Goal: Task Accomplishment & Management: Complete application form

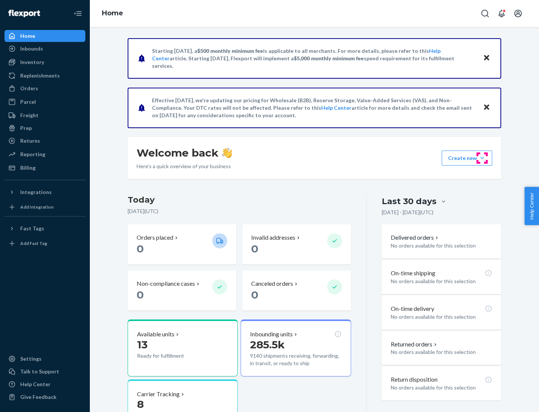
click at [482, 158] on button "Create new Create new inbound Create new order Create new product" at bounding box center [467, 157] width 51 height 15
click at [45, 49] on div "Inbounds" at bounding box center [44, 48] width 79 height 10
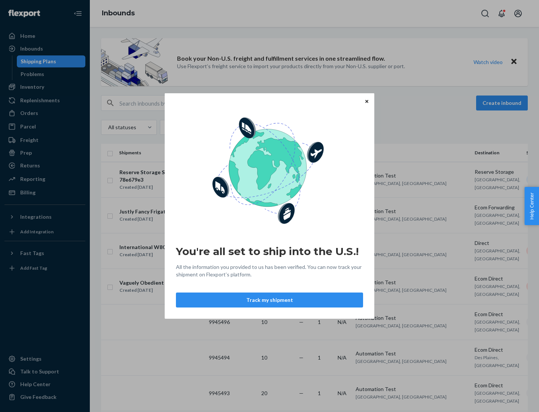
click at [269, 300] on button "Track my shipment" at bounding box center [269, 299] width 187 height 15
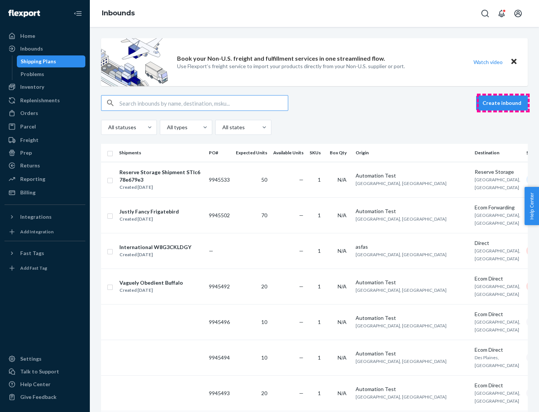
click at [503, 103] on button "Create inbound" at bounding box center [502, 102] width 52 height 15
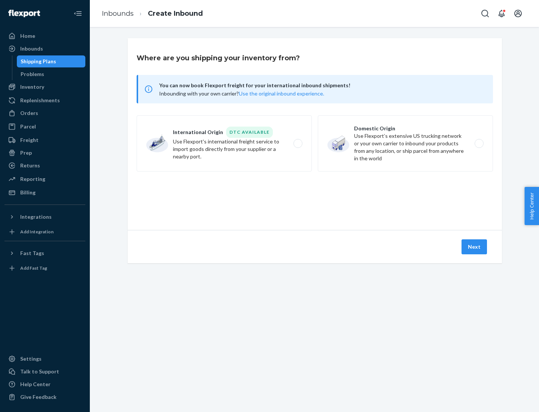
click at [224, 143] on label "International Origin DTC Available Use Flexport's international freight service…" at bounding box center [224, 143] width 175 height 56
click at [297, 143] on input "International Origin DTC Available Use Flexport's international freight service…" at bounding box center [299, 143] width 5 height 5
radio input "true"
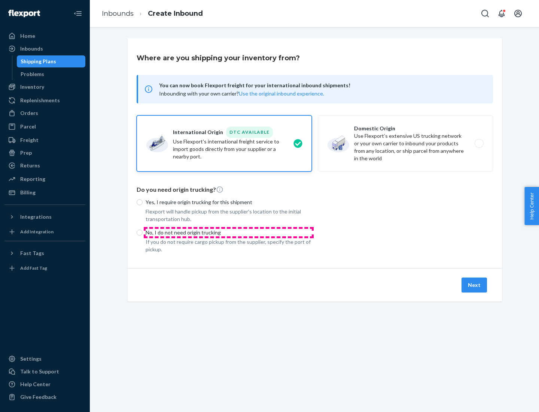
click at [229, 232] on p "No, I do not need origin trucking" at bounding box center [229, 232] width 166 height 7
click at [143, 232] on input "No, I do not need origin trucking" at bounding box center [140, 232] width 6 height 6
radio input "true"
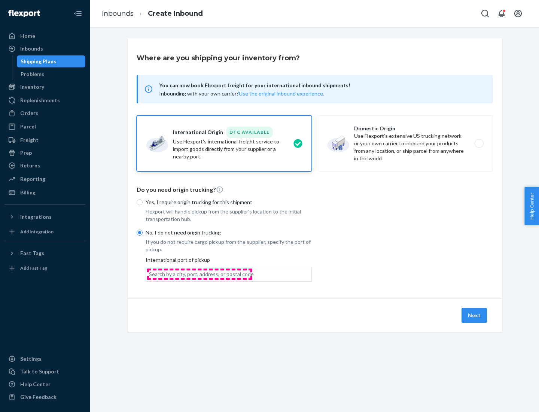
click at [199, 274] on div "Search by a city, port, address, or postal code" at bounding box center [201, 273] width 105 height 7
click at [150, 274] on input "Search by a city, port, address, or postal code" at bounding box center [149, 273] width 1 height 7
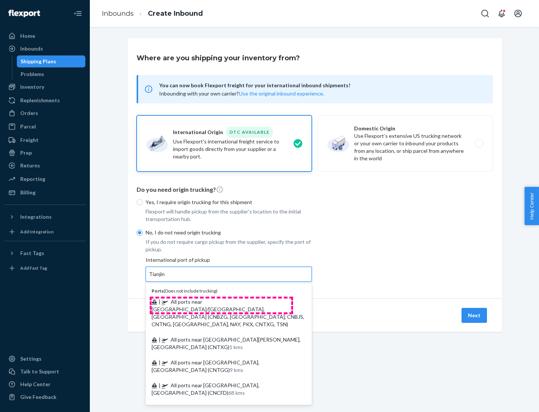
click at [221, 301] on span "| All ports near [GEOGRAPHIC_DATA]/[GEOGRAPHIC_DATA], [GEOGRAPHIC_DATA] (CNBZG,…" at bounding box center [228, 312] width 153 height 29
click at [165, 278] on input "Tianjin" at bounding box center [157, 273] width 16 height 7
type input "All ports near [GEOGRAPHIC_DATA]/[GEOGRAPHIC_DATA], [GEOGRAPHIC_DATA] (CNBZG, […"
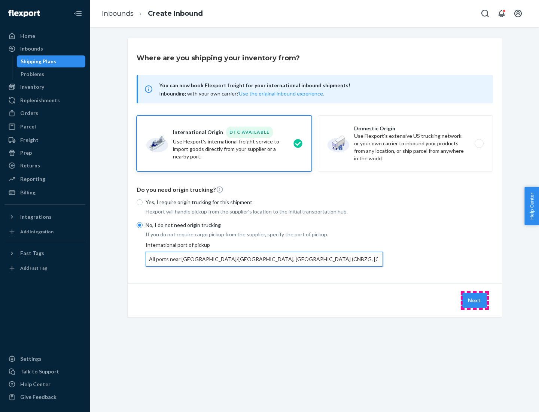
click at [474, 300] on button "Next" at bounding box center [473, 300] width 25 height 15
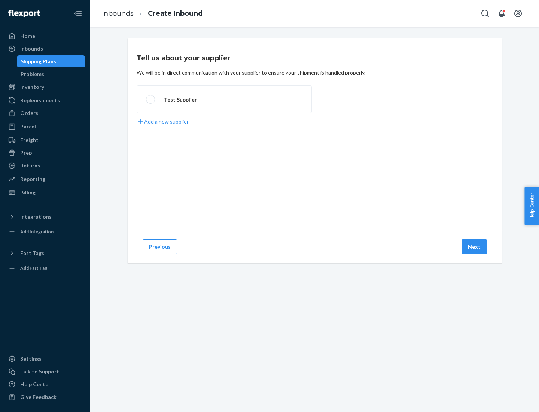
click at [224, 99] on label "Test Supplier" at bounding box center [224, 99] width 175 height 28
click at [151, 99] on input "Test Supplier" at bounding box center [148, 99] width 5 height 5
radio input "true"
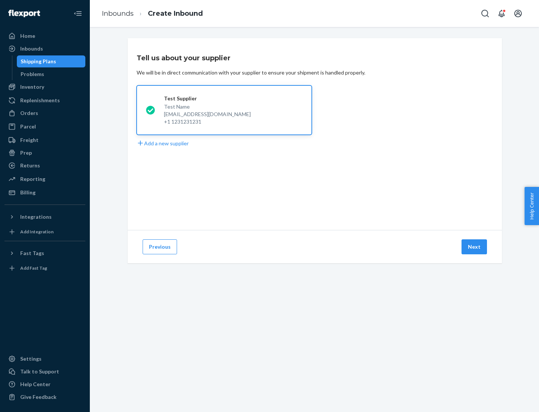
click at [474, 247] on button "Next" at bounding box center [473, 246] width 25 height 15
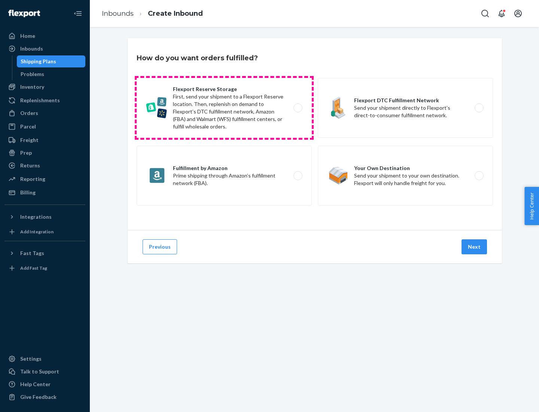
click at [224, 108] on label "Flexport Reserve Storage First, send your shipment to a Flexport Reserve locati…" at bounding box center [224, 108] width 175 height 60
click at [297, 108] on input "Flexport Reserve Storage First, send your shipment to a Flexport Reserve locati…" at bounding box center [299, 108] width 5 height 5
radio input "true"
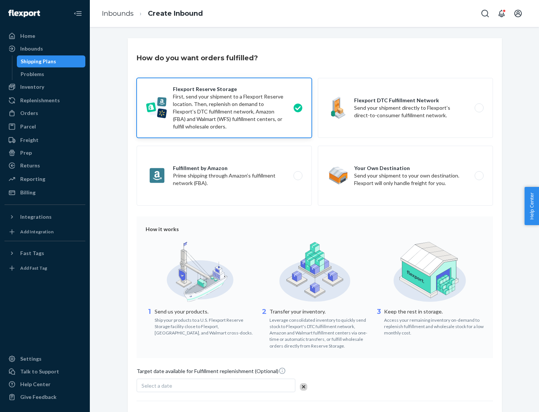
scroll to position [61, 0]
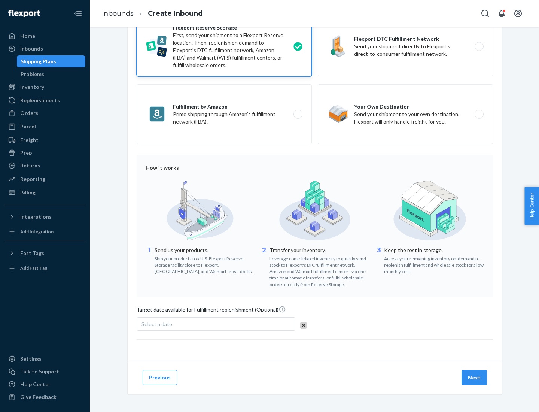
click at [474, 377] on button "Next" at bounding box center [473, 377] width 25 height 15
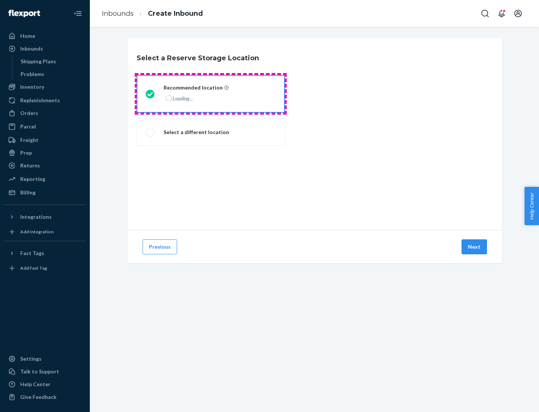
click at [211, 94] on div "Loading..." at bounding box center [196, 98] width 64 height 11
click at [150, 94] on input "Recommended location Loading..." at bounding box center [148, 93] width 5 height 5
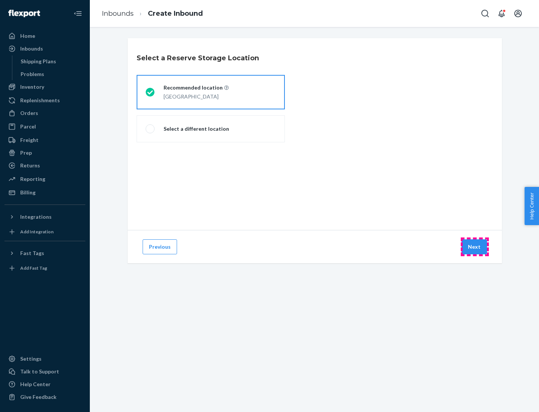
click at [474, 247] on button "Next" at bounding box center [473, 246] width 25 height 15
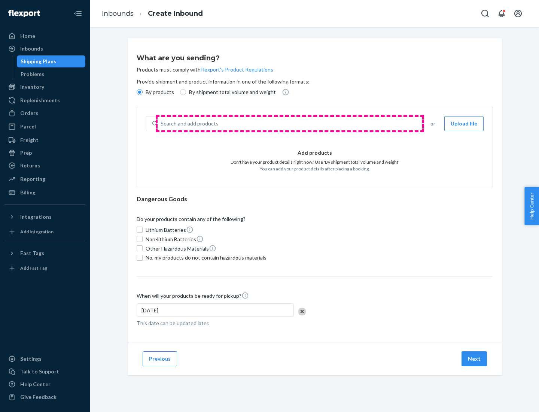
click at [290, 123] on div "Search and add products" at bounding box center [289, 123] width 263 height 13
click at [161, 123] on input "Search and add products" at bounding box center [161, 123] width 1 height 7
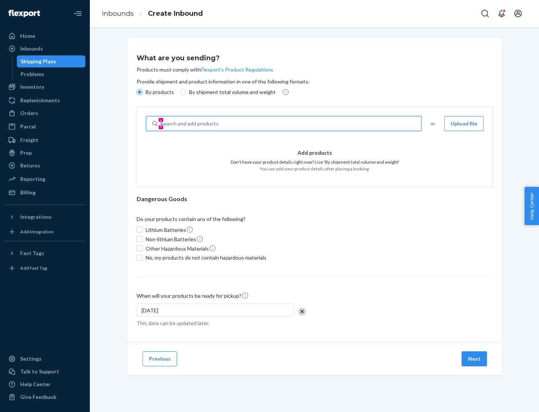
type input "basic"
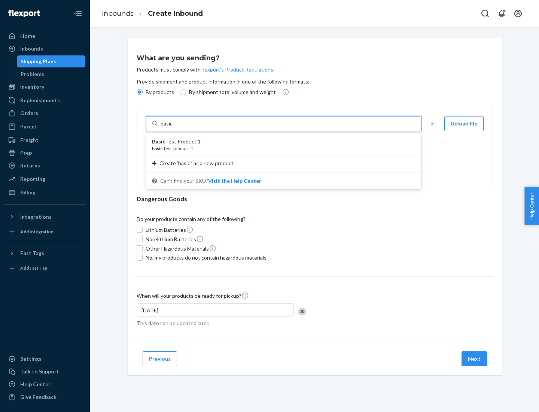
click at [281, 141] on div "Basic Test Product 1" at bounding box center [280, 141] width 257 height 7
click at [174, 127] on input "basic" at bounding box center [167, 123] width 13 height 7
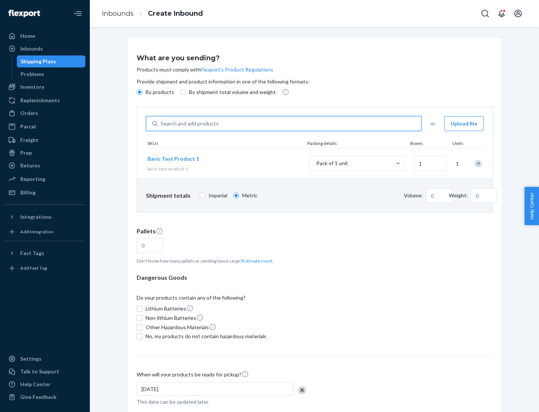
type input "1.09"
type input "3.27"
type input "3"
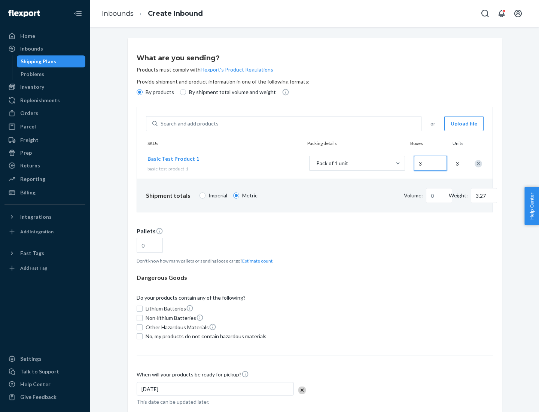
type input "0.01"
type input "32.66"
type input "30"
type input "0.07"
type input "326.59"
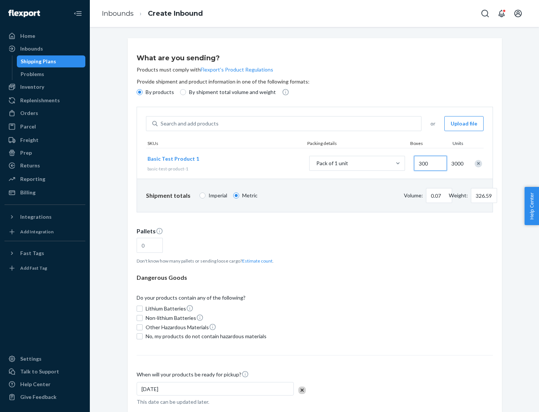
type input "3000"
type input "0.68"
type input "3265.86"
type input "1.09"
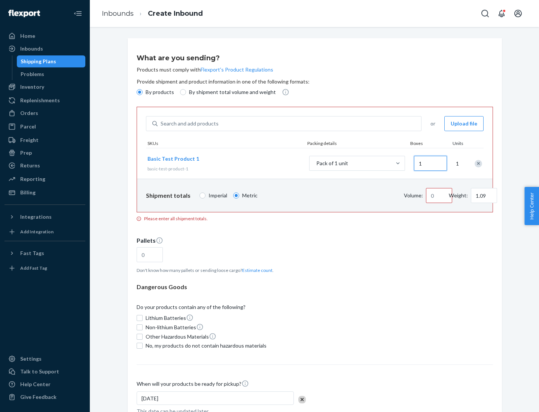
type input "10"
type input "10.89"
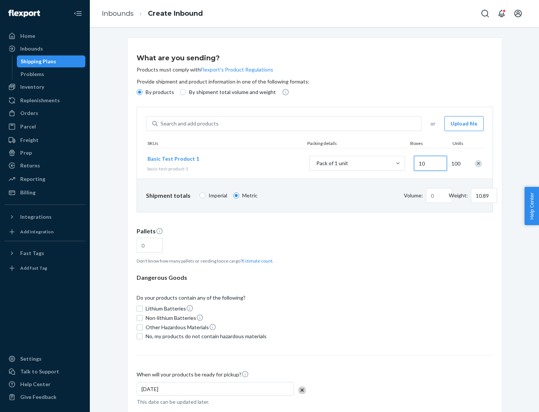
type input "100"
type input "0.02"
type input "108.86"
type input "0.23"
type input "1088.62"
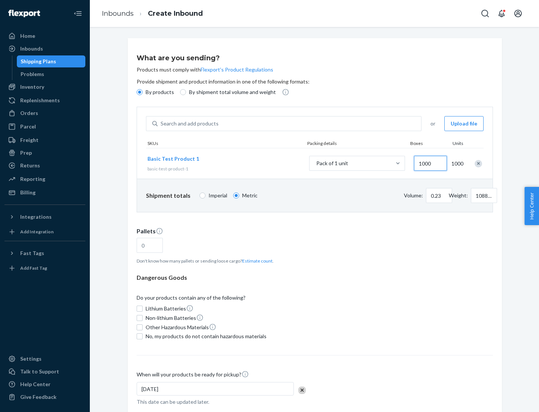
scroll to position [26, 0]
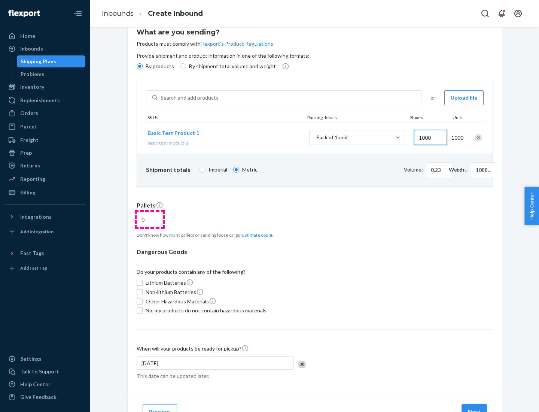
type input "1000"
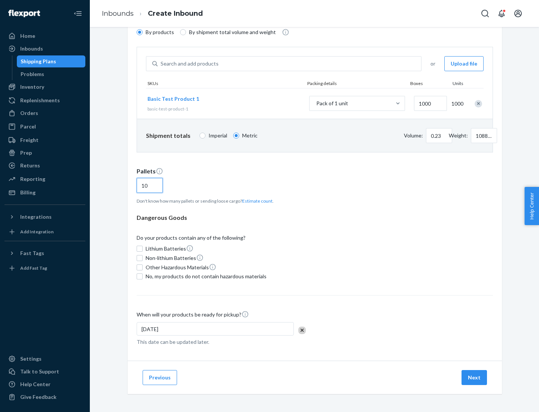
type input "10"
click at [205, 276] on span "No, my products do not contain hazardous materials" at bounding box center [206, 275] width 121 height 7
click at [143, 276] on input "No, my products do not contain hazardous materials" at bounding box center [140, 276] width 6 height 6
checkbox input "true"
click at [474, 377] on button "Next" at bounding box center [473, 377] width 25 height 15
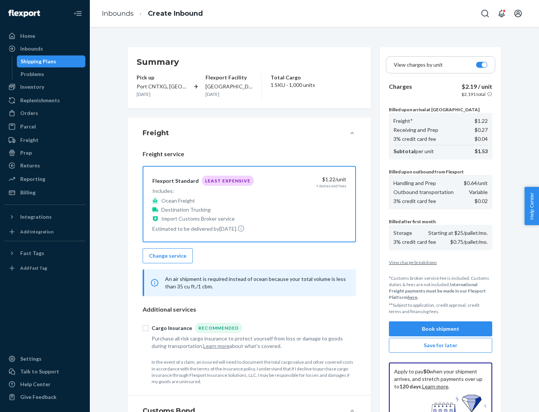
scroll to position [109, 0]
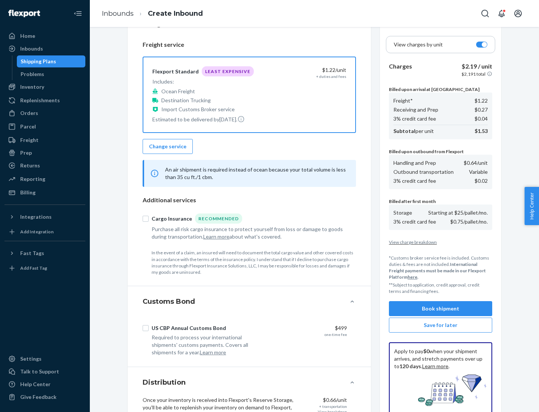
click at [440, 308] on button "Book shipment" at bounding box center [440, 308] width 103 height 15
